Goal: Information Seeking & Learning: Find specific fact

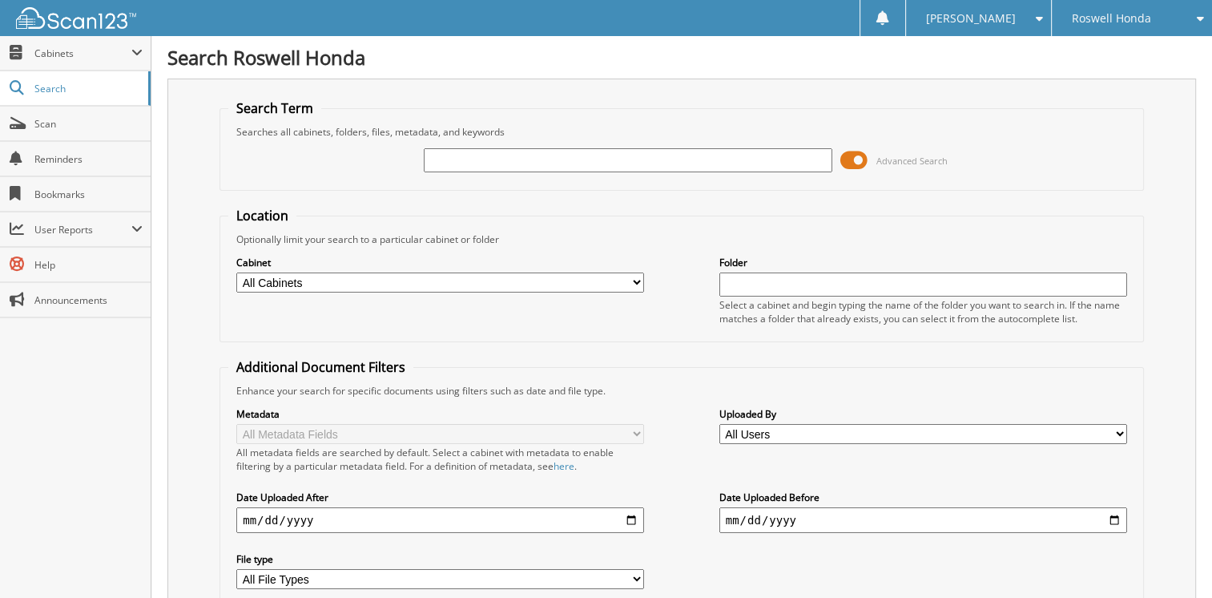
click at [1122, 14] on span "Roswell Honda" at bounding box center [1111, 19] width 79 height 10
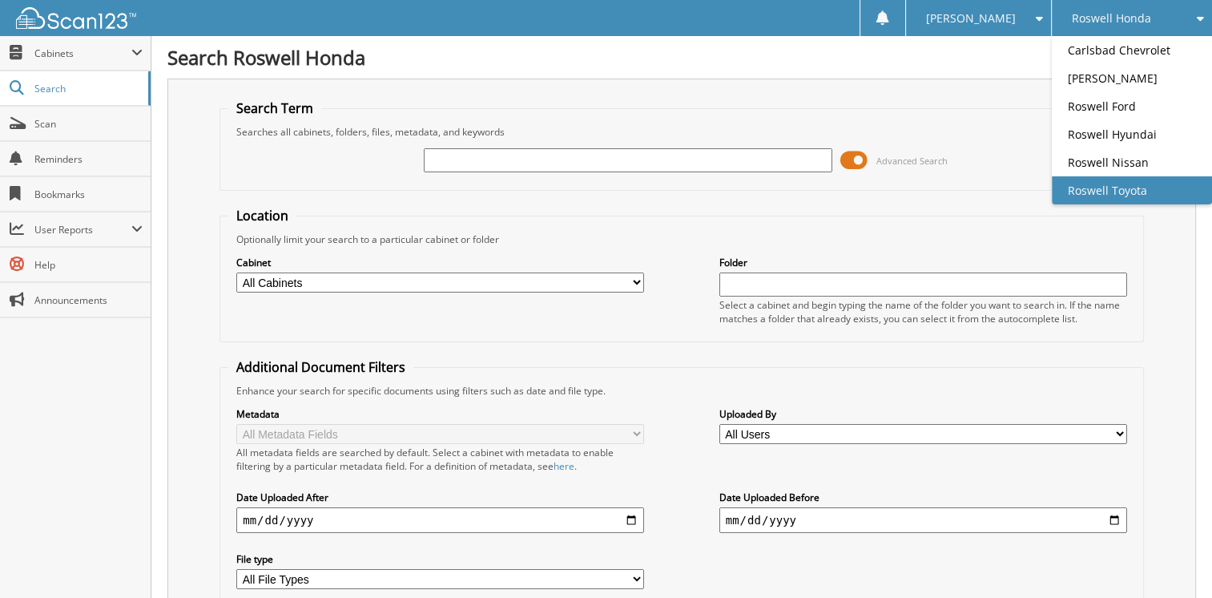
click at [1123, 180] on link "Roswell Toyota" at bounding box center [1132, 190] width 160 height 28
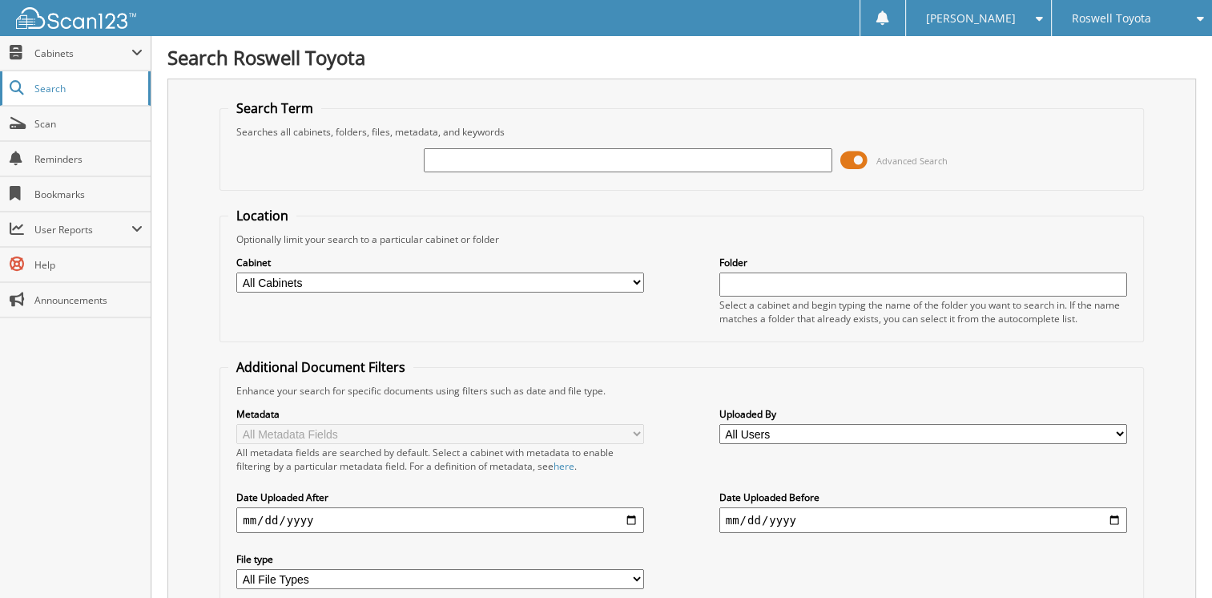
click at [65, 88] on span "Search" at bounding box center [87, 89] width 106 height 14
click at [542, 161] on input "text" at bounding box center [628, 160] width 408 height 24
type input "[PERSON_NAME]"
click at [433, 155] on input "[PERSON_NAME]" at bounding box center [628, 160] width 408 height 24
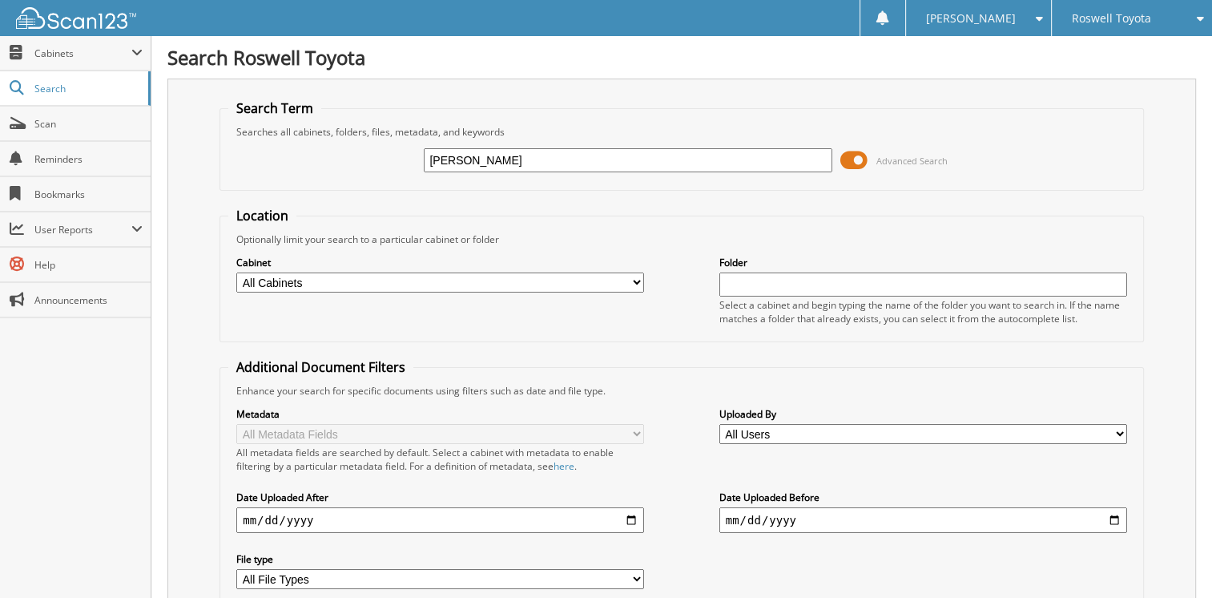
type input "KATHY JO CORTEZ"
click at [479, 157] on input "KATHY JO CORTEZ" at bounding box center [628, 160] width 408 height 24
click at [478, 157] on input "KATHY JO CORTEZ" at bounding box center [628, 160] width 408 height 24
type input "KATHY CORTEZ"
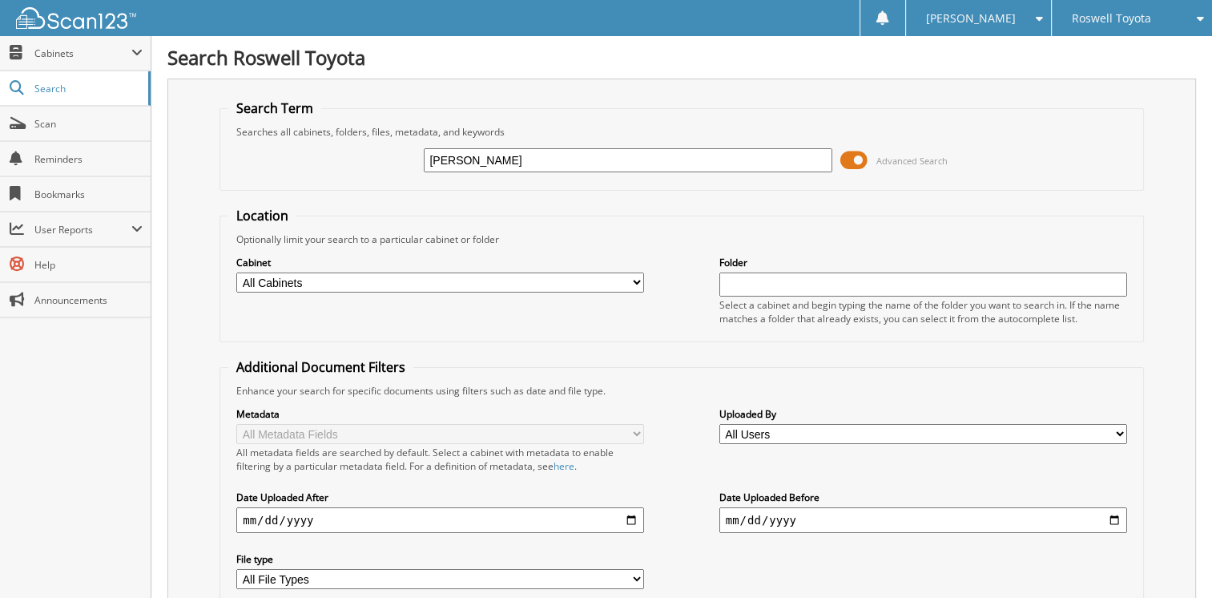
drag, startPoint x: 534, startPoint y: 156, endPoint x: 371, endPoint y: 128, distance: 165.8
click at [371, 128] on fieldset "Search Term Searches all cabinets, folders, files, metadata, and keywords KATHY…" at bounding box center [682, 144] width 925 height 91
type input "RW488320"
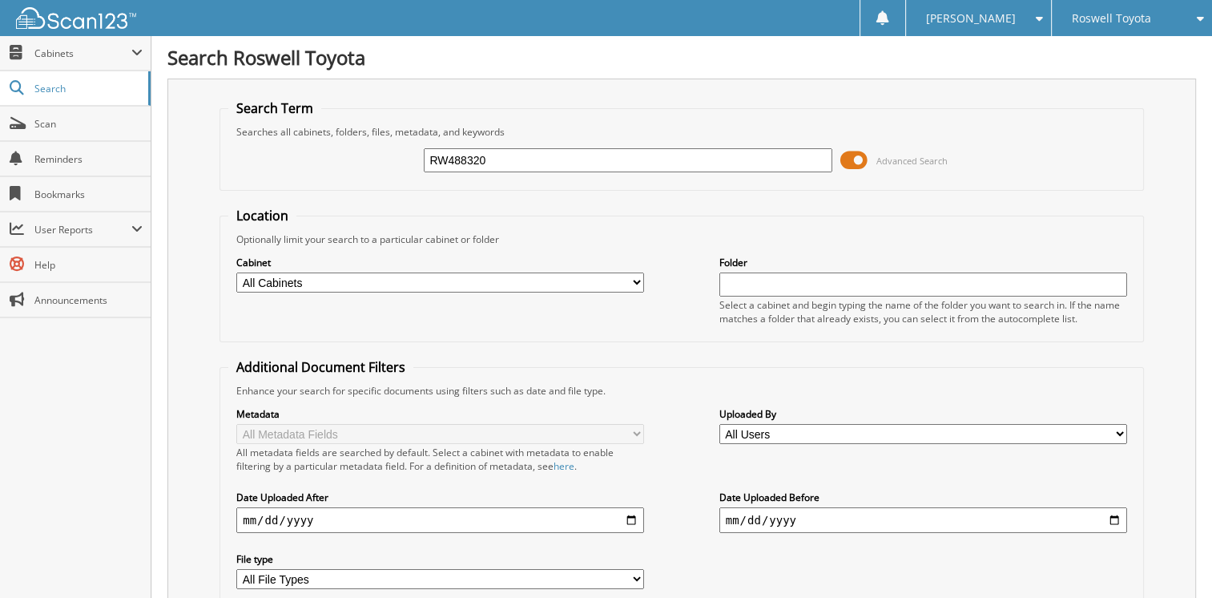
drag, startPoint x: 536, startPoint y: 154, endPoint x: 363, endPoint y: 145, distance: 173.3
click at [363, 146] on div "RW488320 Advanced Search" at bounding box center [681, 160] width 907 height 43
click at [487, 152] on input "190" at bounding box center [628, 160] width 408 height 24
type input "19092"
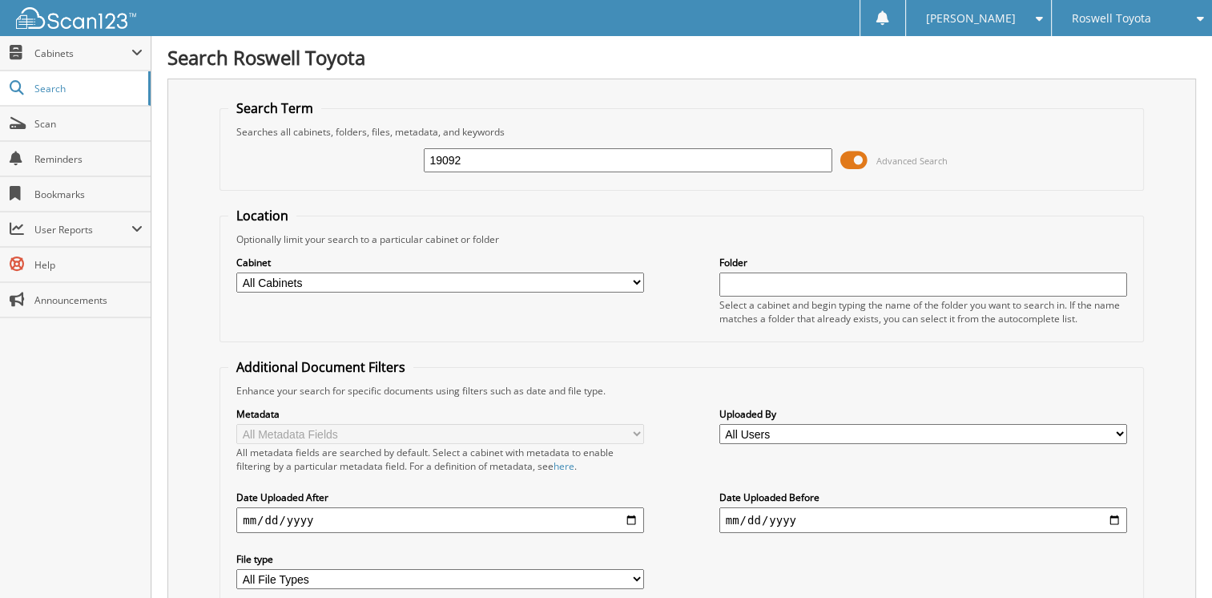
drag, startPoint x: 494, startPoint y: 155, endPoint x: 311, endPoint y: 143, distance: 183.1
click at [319, 140] on div "19092 Advanced Search" at bounding box center [681, 160] width 907 height 43
type input "[PERSON_NAME]"
drag, startPoint x: 510, startPoint y: 158, endPoint x: 340, endPoint y: 124, distance: 173.2
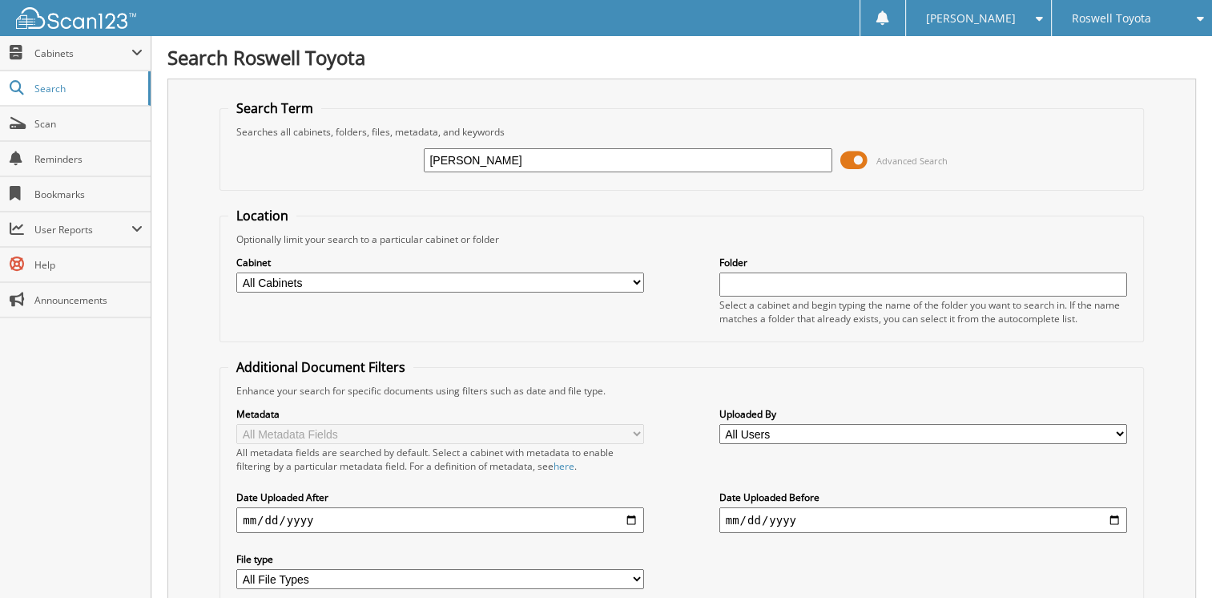
click at [341, 124] on fieldset "Search Term Searches all cabinets, folders, files, metadata, and keywords [GEOG…" at bounding box center [682, 144] width 925 height 91
type input "C"
type input "[PERSON_NAME]"
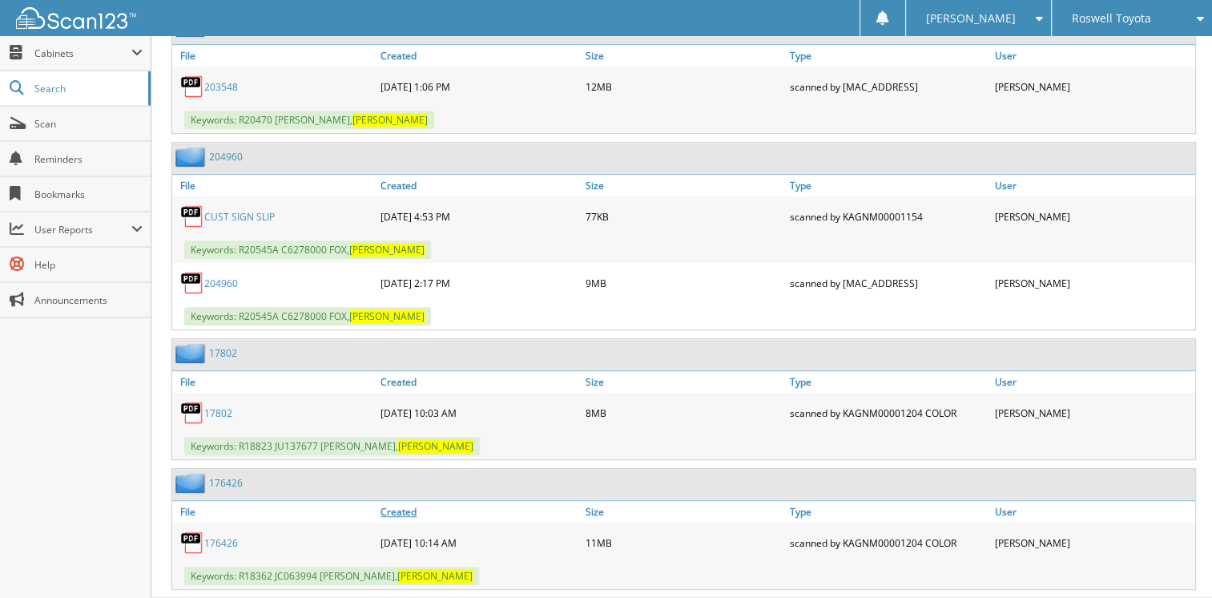
scroll to position [816, 0]
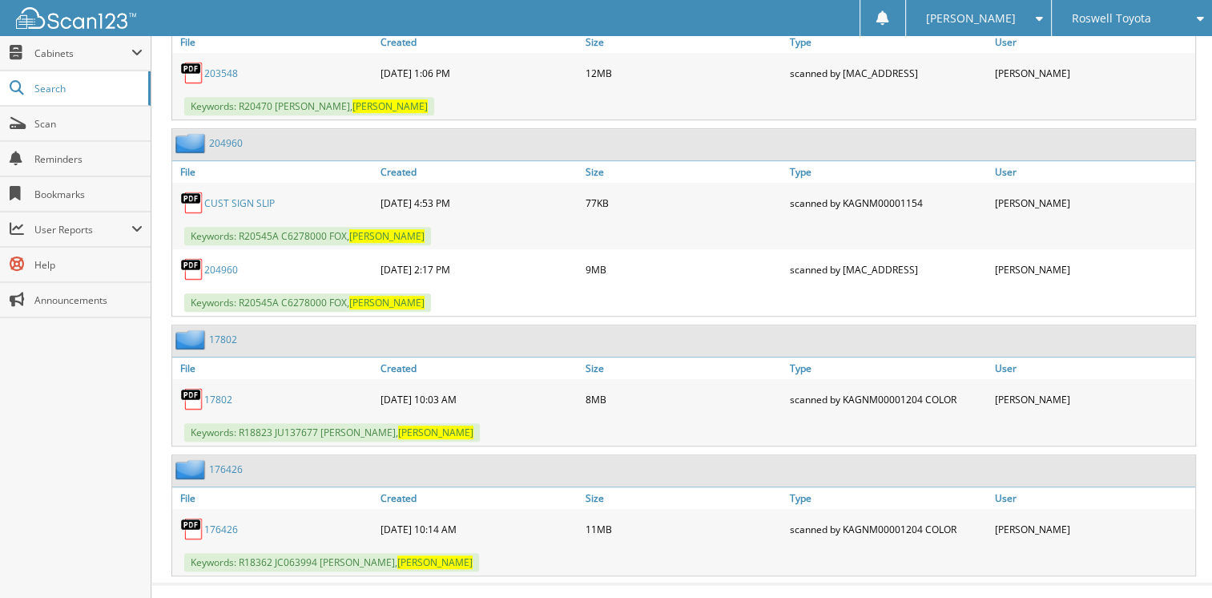
click at [377, 383] on div "01-10-2019 10:03 AM" at bounding box center [479, 399] width 204 height 32
